Goal: Transaction & Acquisition: Purchase product/service

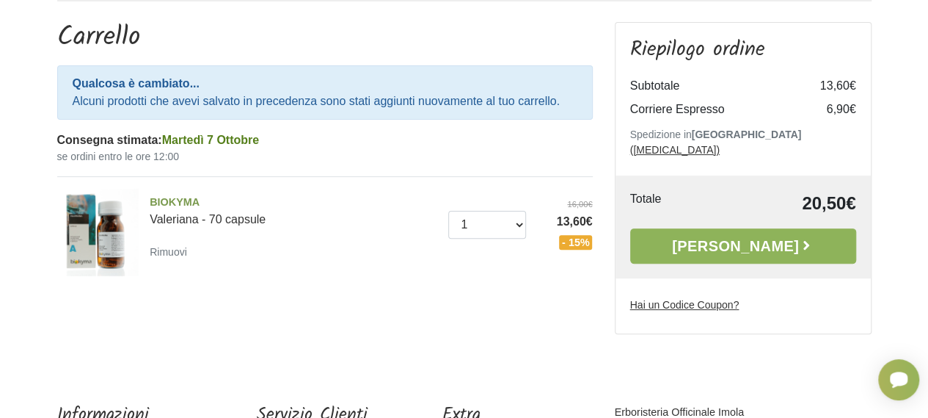
scroll to position [147, 0]
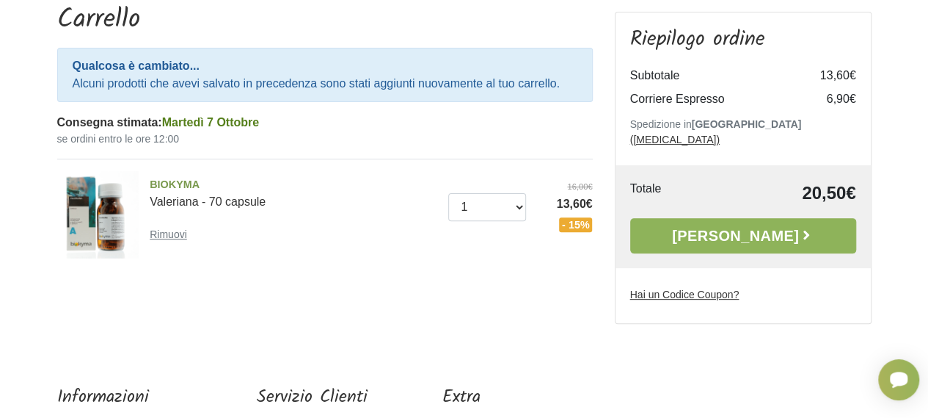
click at [167, 233] on small "Rimuovi" at bounding box center [168, 234] width 37 height 12
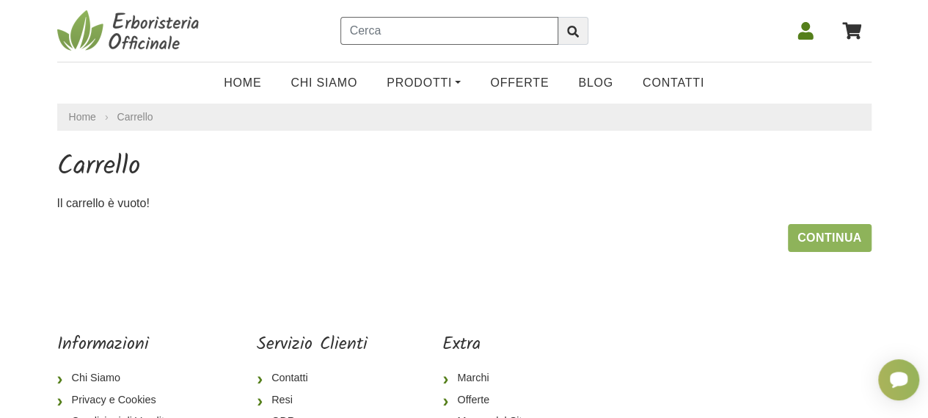
click at [357, 29] on input "text" at bounding box center [450, 31] width 218 height 28
type input "aglio biancospino alsiroyal"
click at [578, 27] on icon "submit" at bounding box center [573, 32] width 12 height 12
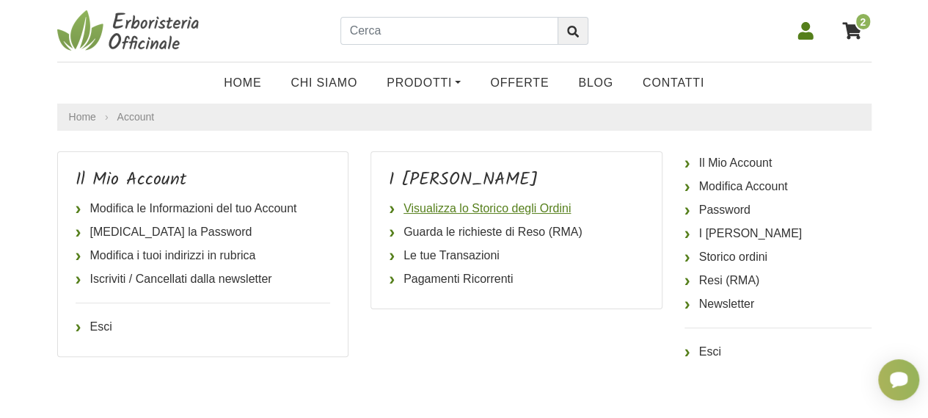
click at [461, 207] on link "Visualizza lo Storico degli Ordini" at bounding box center [516, 208] width 255 height 23
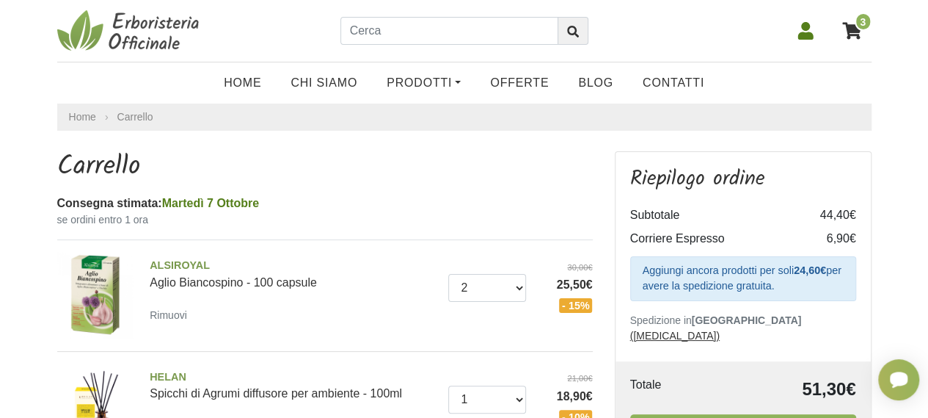
scroll to position [73, 0]
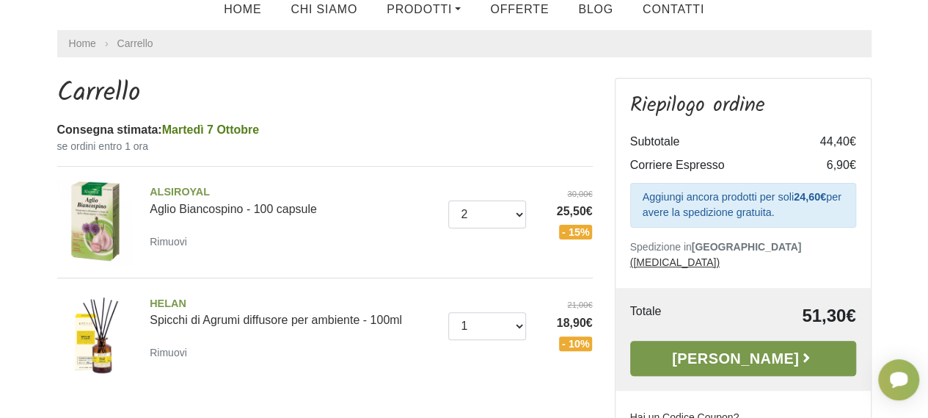
click at [741, 343] on link "Alla Cassa" at bounding box center [743, 358] width 226 height 35
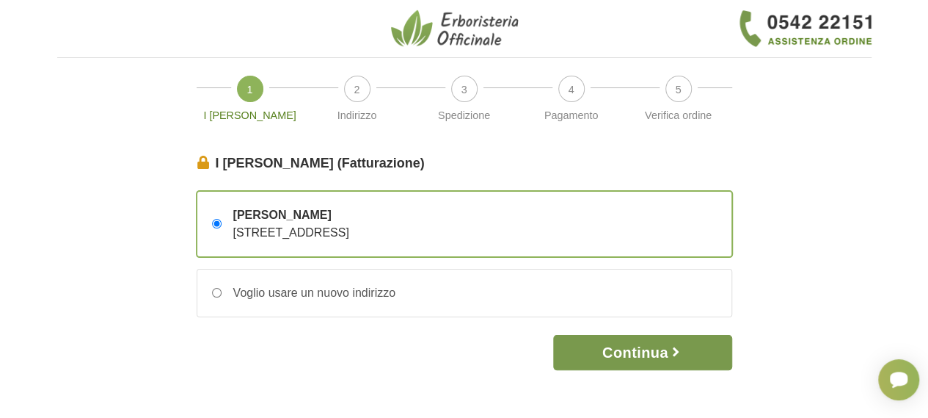
click at [650, 347] on button "Continua" at bounding box center [642, 352] width 178 height 35
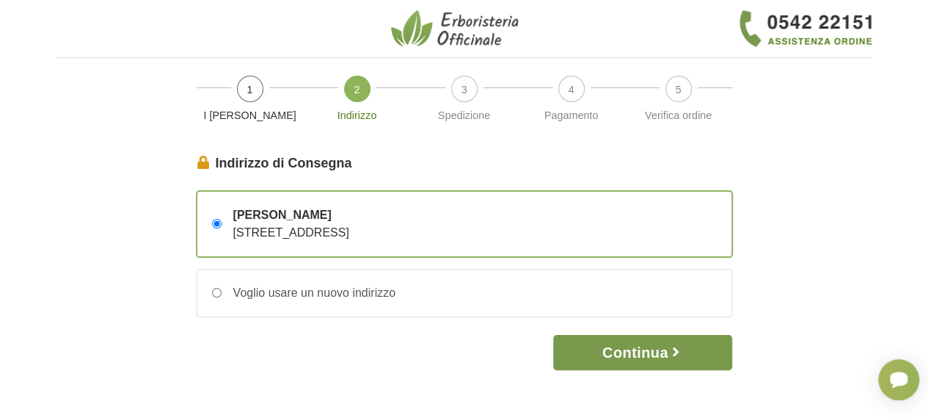
click at [651, 350] on button "Continua" at bounding box center [642, 352] width 178 height 35
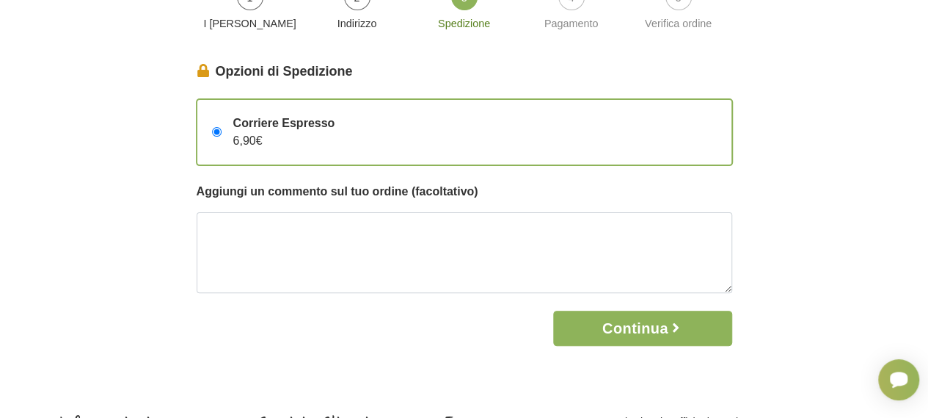
scroll to position [147, 0]
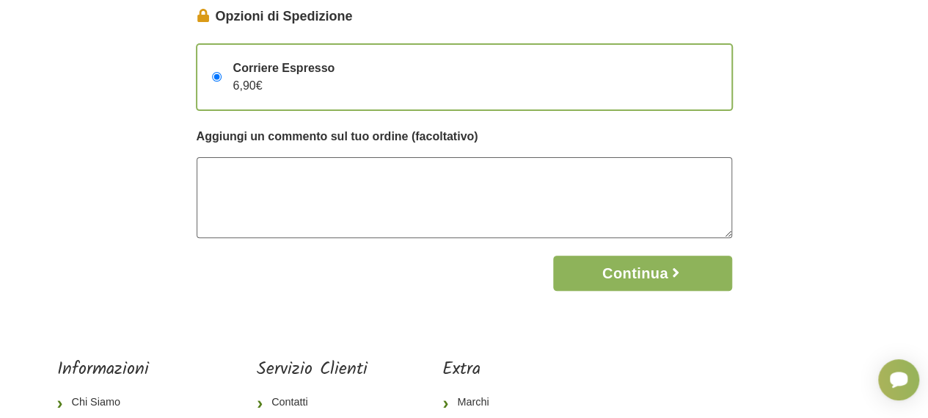
click at [235, 175] on textarea at bounding box center [465, 197] width 536 height 81
click at [366, 168] on textarea "Consegna possibilmente entro 12,00" at bounding box center [465, 197] width 536 height 81
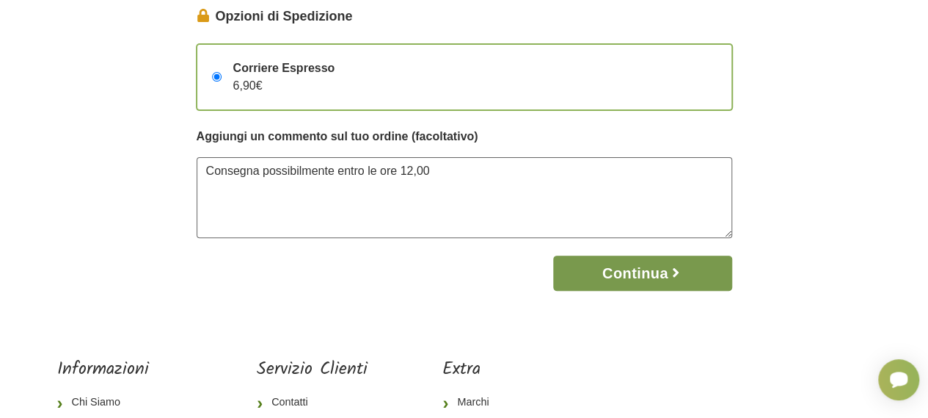
type textarea "Consegna possibilmente entro le ore 12,00"
click at [647, 271] on button "Continua" at bounding box center [642, 272] width 178 height 35
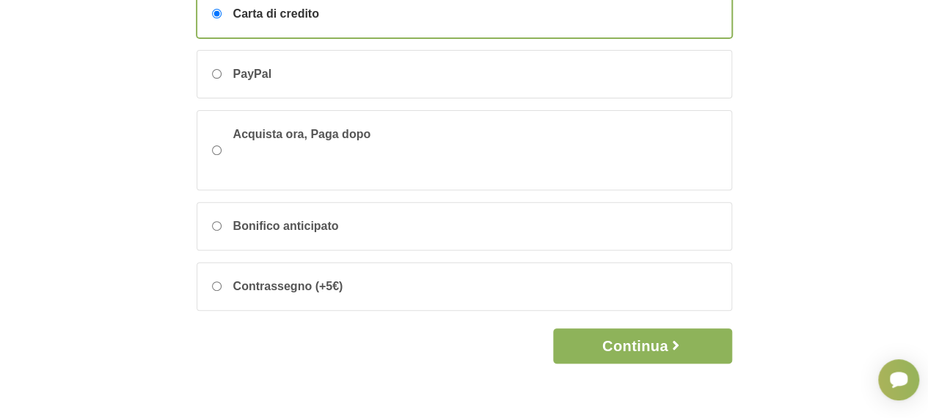
scroll to position [220, 0]
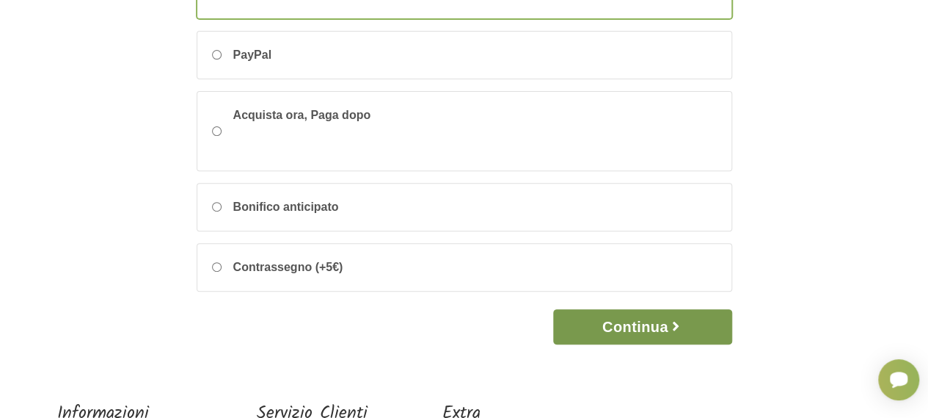
click at [629, 316] on button "Continua" at bounding box center [642, 326] width 178 height 35
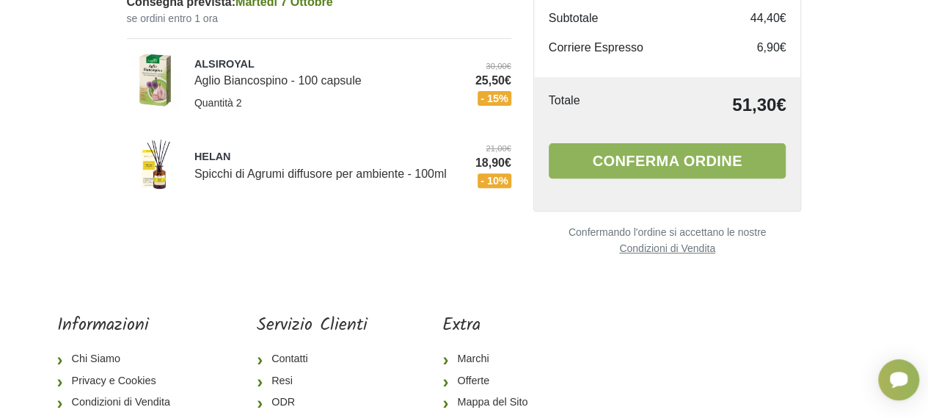
scroll to position [220, 0]
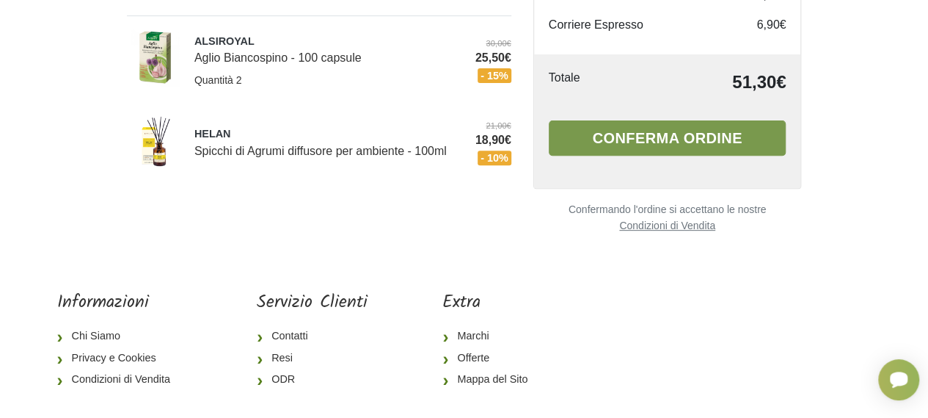
click at [650, 137] on button "Conferma ordine" at bounding box center [668, 137] width 238 height 35
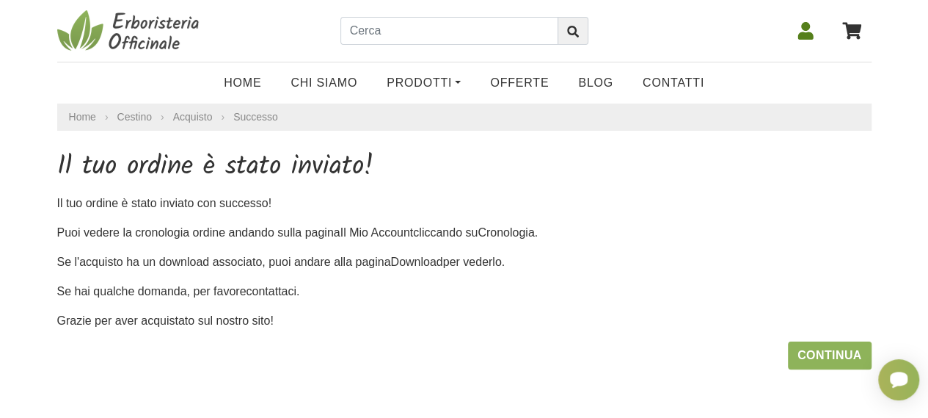
click at [809, 34] on icon at bounding box center [805, 31] width 15 height 18
